Goal: Information Seeking & Learning: Learn about a topic

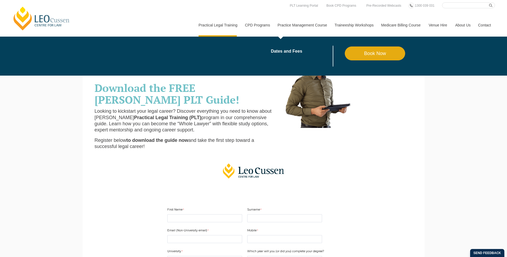
click at [291, 25] on link "Practice Management Course" at bounding box center [302, 25] width 57 height 23
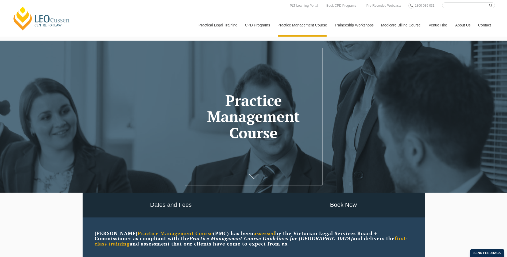
click at [452, 6] on input "Search here" at bounding box center [468, 5] width 53 height 6
type input "family law"
click at [489, 2] on button "submit" at bounding box center [492, 5] width 6 height 6
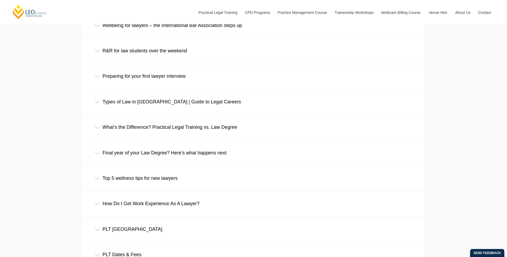
scroll to position [454, 0]
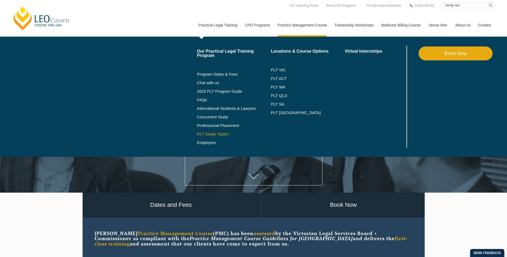
click at [207, 134] on link "PLT Single Topics" at bounding box center [234, 134] width 74 height 4
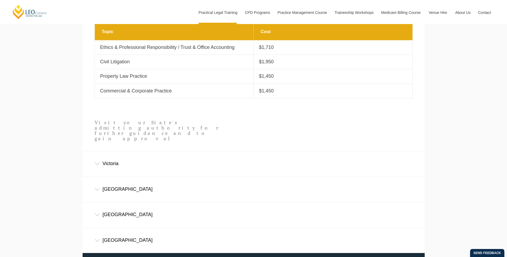
scroll to position [294, 0]
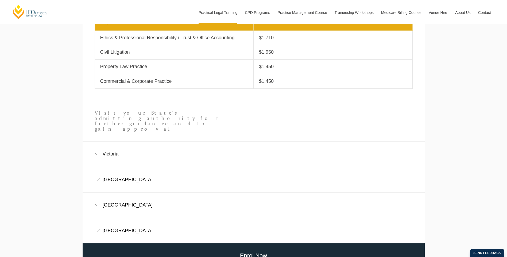
click at [98, 153] on icon at bounding box center [97, 154] width 5 height 3
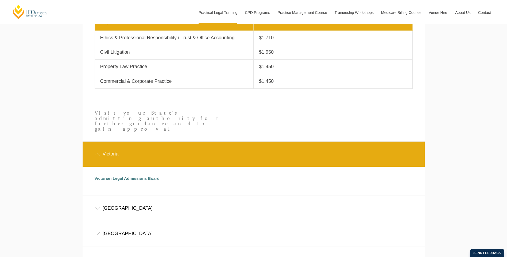
click at [98, 146] on div "Victoria" at bounding box center [254, 154] width 342 height 25
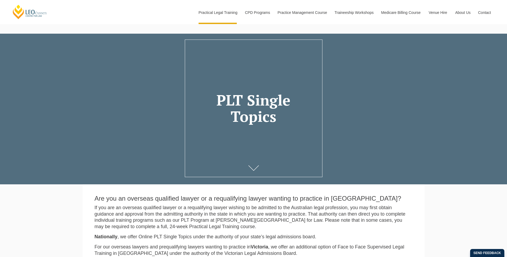
scroll to position [0, 0]
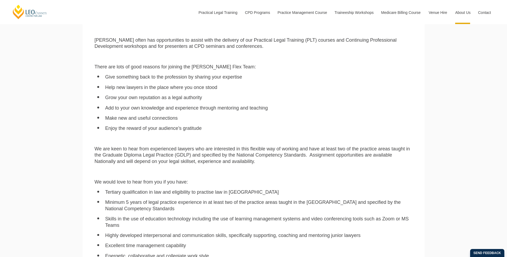
scroll to position [347, 0]
drag, startPoint x: 307, startPoint y: 202, endPoint x: 321, endPoint y: 203, distance: 13.7
click at [321, 203] on li "Minimum 5 years of legal practice experience in at least two of the practice ar…" at bounding box center [258, 205] width 307 height 13
click at [319, 202] on li "Minimum 5 years of legal practice experience in at least two of the practice ar…" at bounding box center [258, 205] width 307 height 13
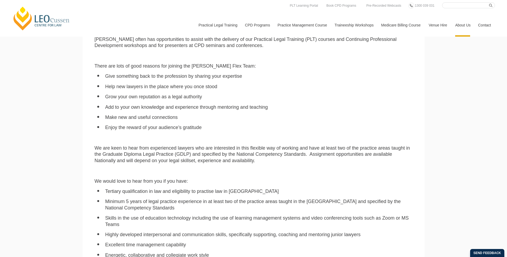
click at [283, 91] on ul "Give something back to the profession by sharing your expertise Help new lawyer…" at bounding box center [254, 101] width 318 height 57
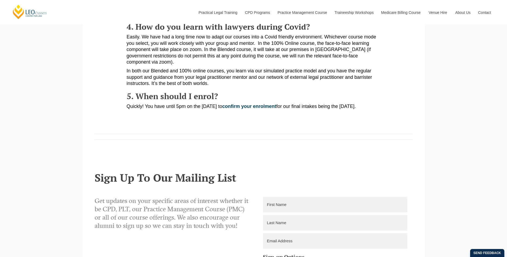
scroll to position [347, 0]
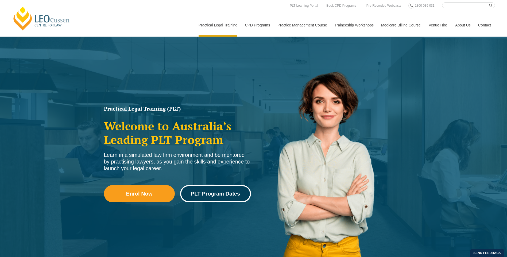
click at [197, 189] on link "PLT Program Dates" at bounding box center [215, 193] width 71 height 17
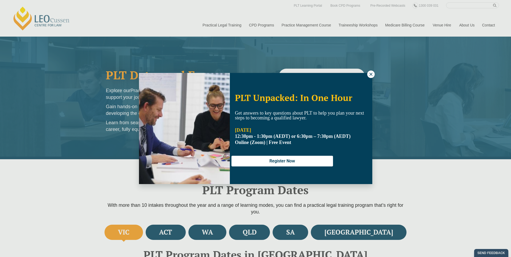
click at [212, 27] on div "PLT Unpacked: In One Hour Get answers to key questions about PLT to help you pl…" at bounding box center [255, 128] width 511 height 257
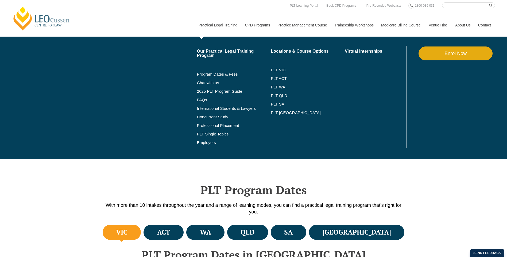
click at [212, 24] on link "Practical Legal Training" at bounding box center [218, 25] width 46 height 23
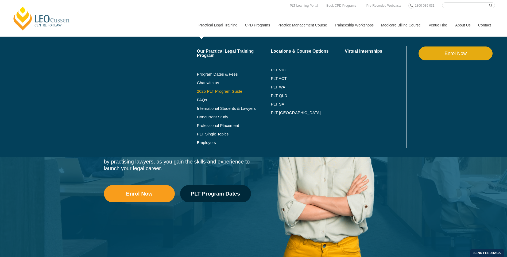
click at [206, 91] on link "2025 PLT Program Guide" at bounding box center [227, 91] width 61 height 4
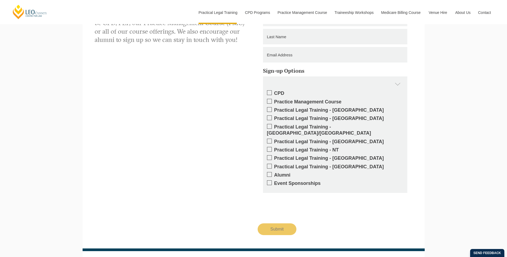
scroll to position [542, 0]
